Goal: Find specific page/section: Find specific page/section

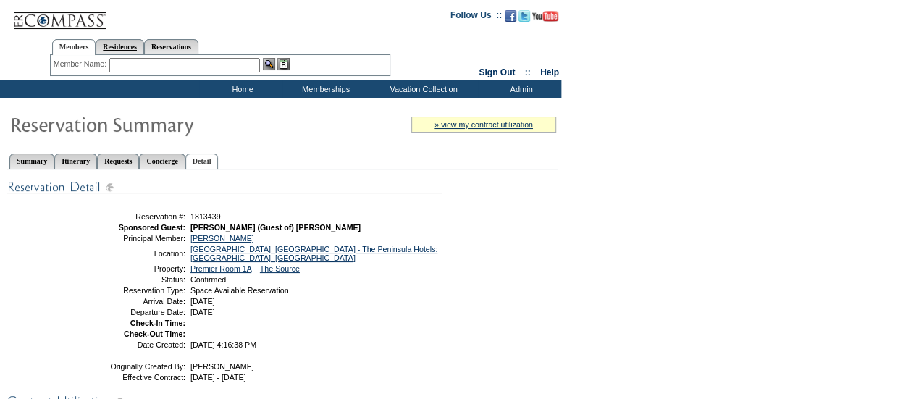
click at [122, 45] on link "Residences" at bounding box center [120, 46] width 49 height 15
click at [198, 69] on input "text" at bounding box center [235, 65] width 180 height 14
type input "[PERSON_NAME]"
click input "Send" at bounding box center [0, 0] width 0 height 0
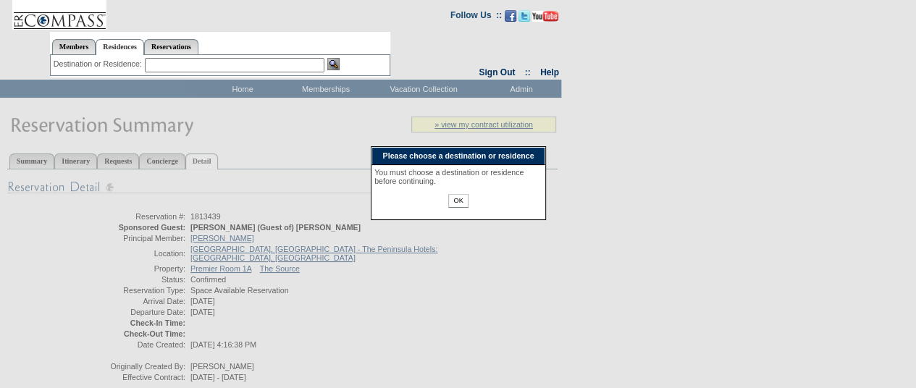
click at [451, 208] on input "OK" at bounding box center [458, 201] width 20 height 14
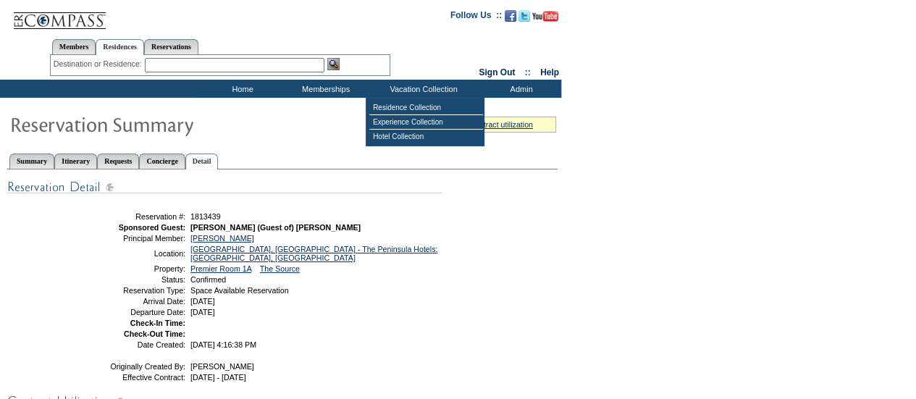
click at [259, 62] on input "text" at bounding box center [235, 65] width 180 height 14
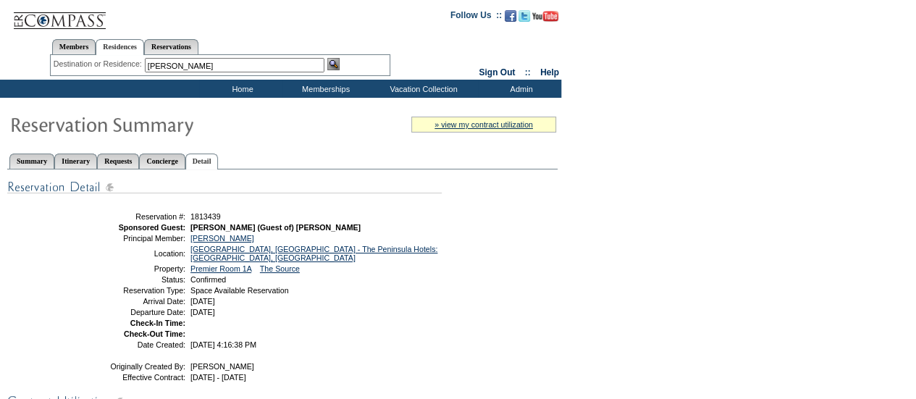
type input "[PERSON_NAME]"
click at [339, 66] on img at bounding box center [333, 64] width 12 height 12
